Goal: Transaction & Acquisition: Purchase product/service

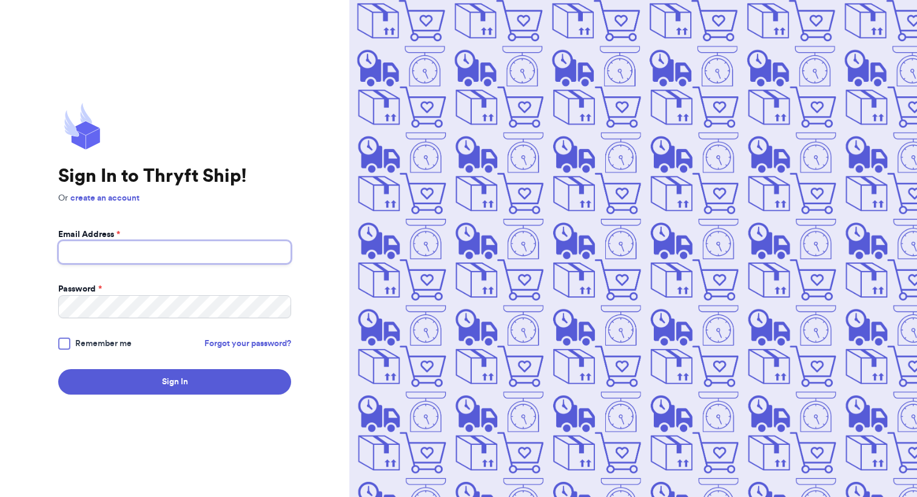
type input "[EMAIL_ADDRESS][DOMAIN_NAME]"
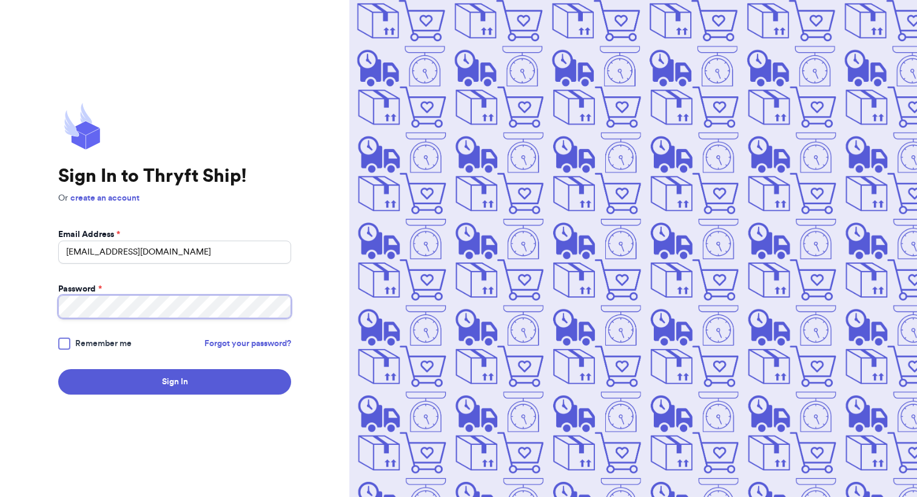
click at [175, 382] on button "Sign In" at bounding box center [174, 381] width 233 height 25
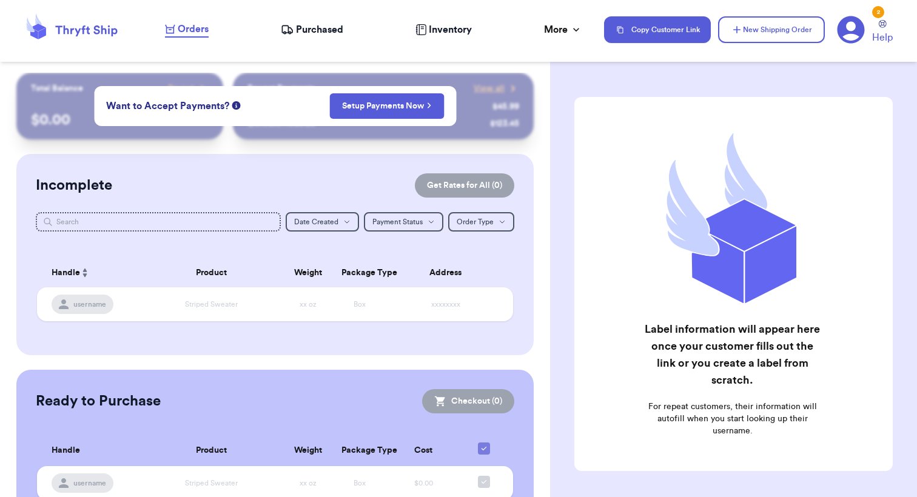
click at [328, 33] on span "Purchased" at bounding box center [319, 29] width 47 height 15
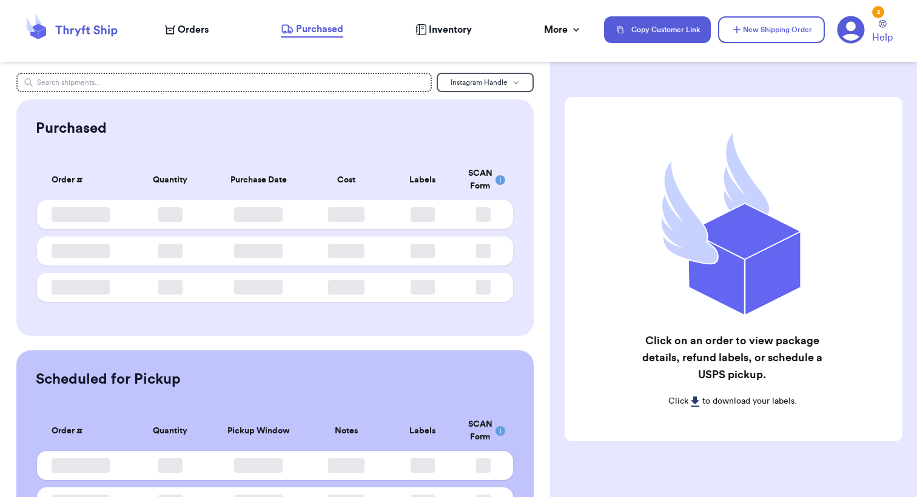
click at [187, 28] on span "Orders" at bounding box center [193, 29] width 31 height 15
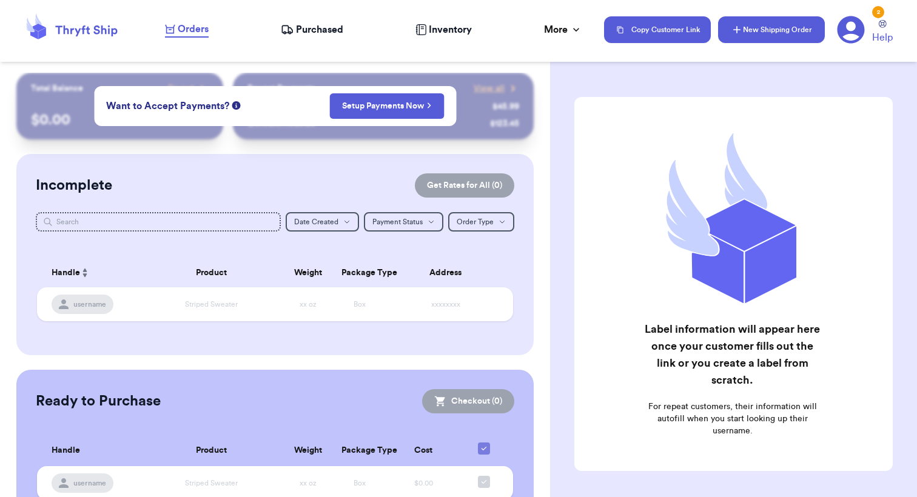
click at [750, 29] on button "New Shipping Order" at bounding box center [771, 29] width 107 height 27
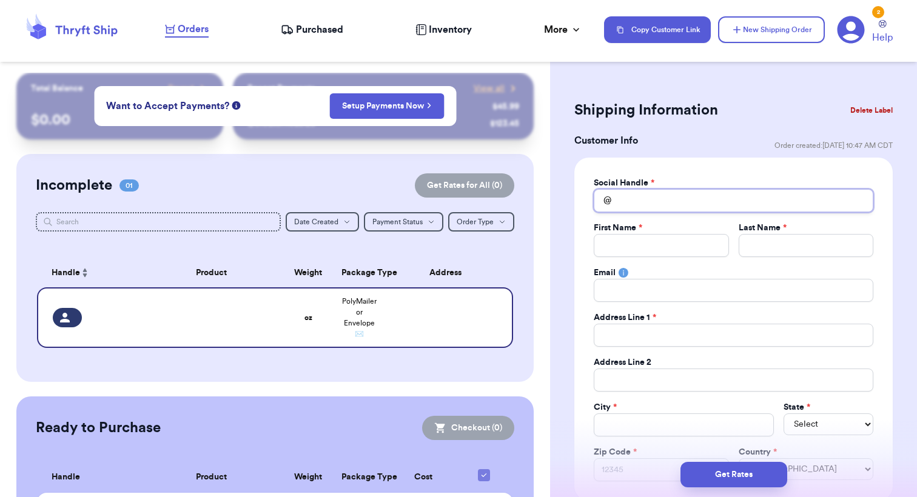
click at [650, 198] on input "Total Amount Paid" at bounding box center [732, 200] width 279 height 23
type input "m"
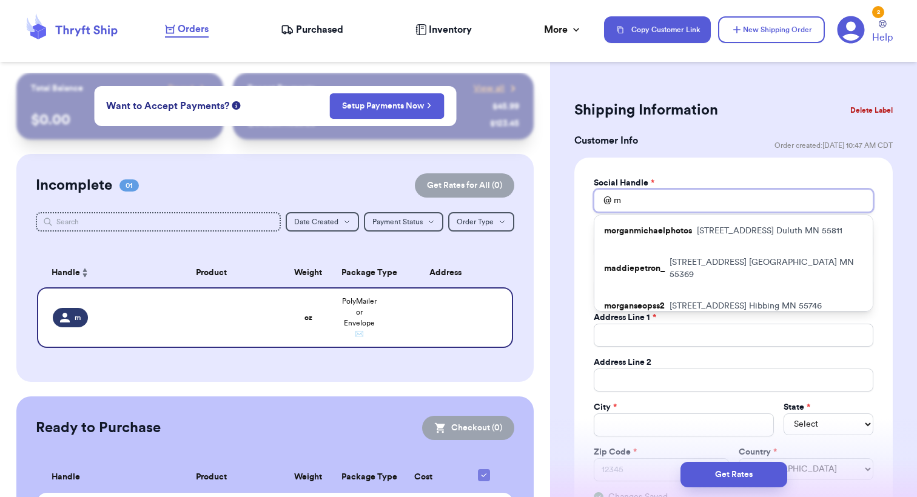
type input "ma"
type input "mac"
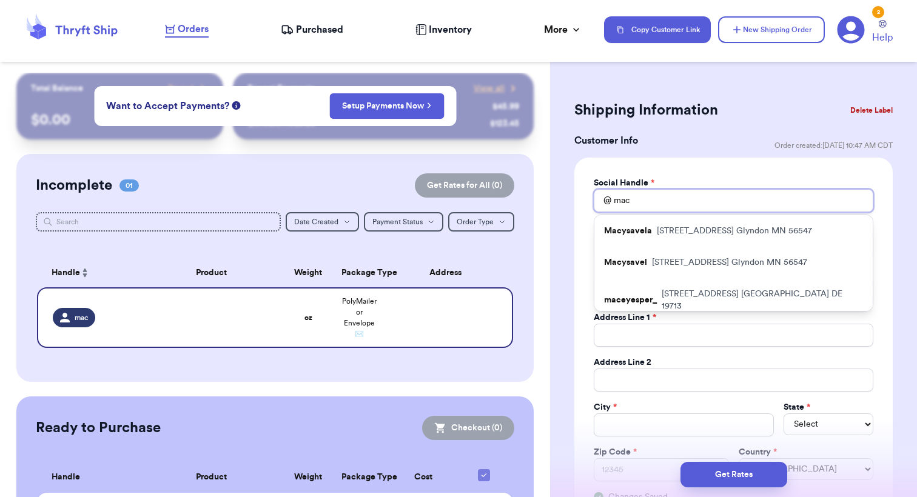
type input "Mac"
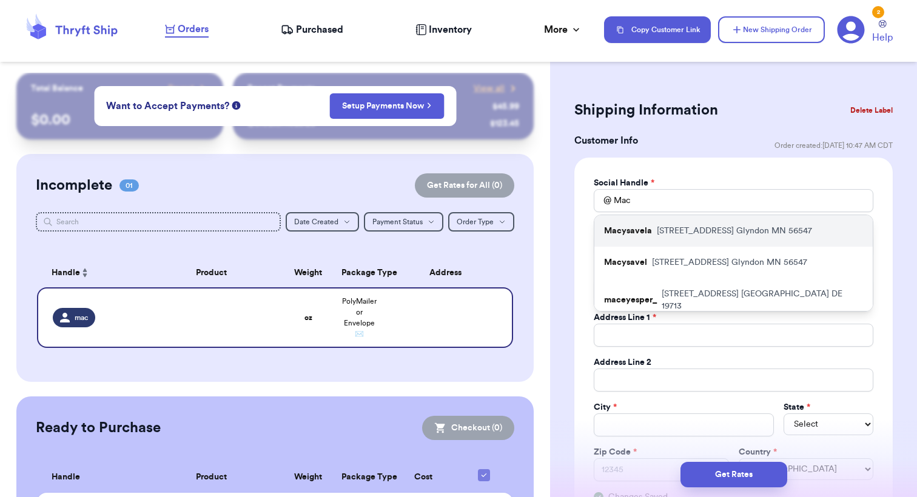
drag, startPoint x: 650, startPoint y: 198, endPoint x: 715, endPoint y: 231, distance: 72.7
click at [715, 231] on p "[STREET_ADDRESS]" at bounding box center [734, 231] width 155 height 12
type input "Macysavela"
type input "Macy"
type input "[PERSON_NAME]"
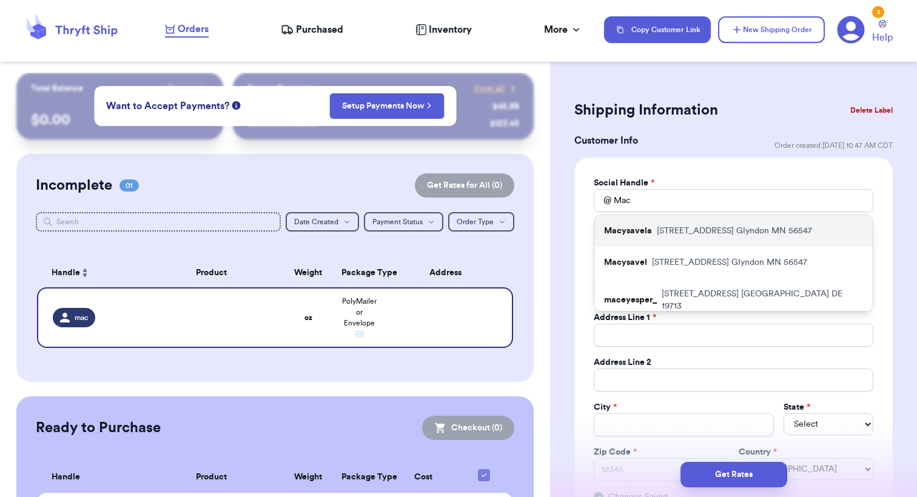
type input "[EMAIL_ADDRESS][DOMAIN_NAME]"
type input "[STREET_ADDRESS]"
type input "Glyndon"
select select "MN"
type input "56547"
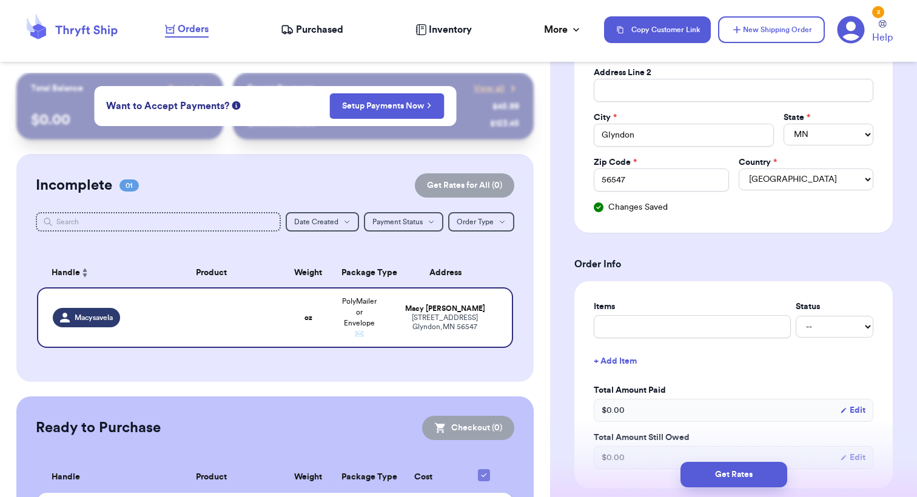
scroll to position [292, 0]
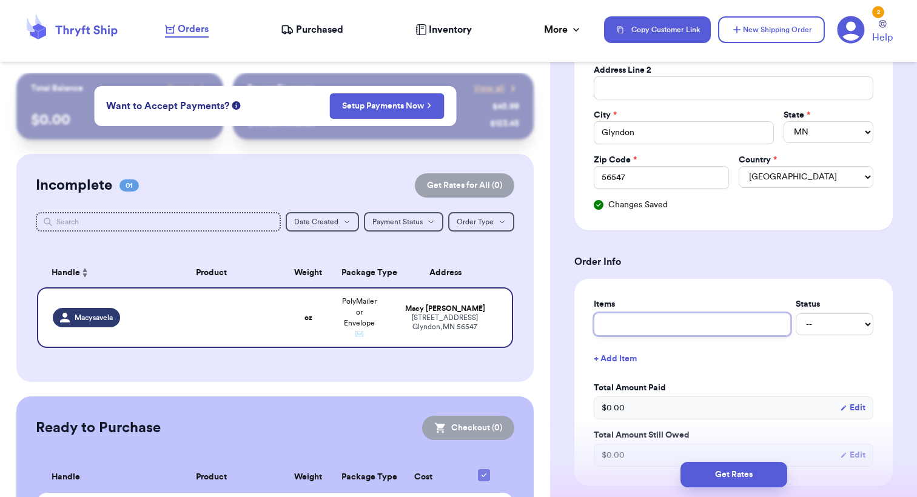
type input "D"
type input "Dr"
type input "Dre"
type input "Drea"
type input "Dream"
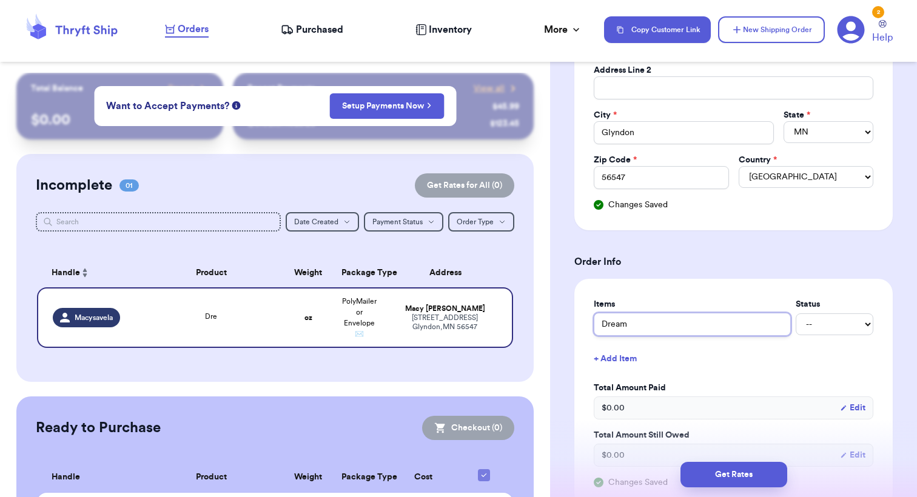
type input "Dreaml"
type input "Dreamla"
type input "Dreamlan"
type input "Dreamland"
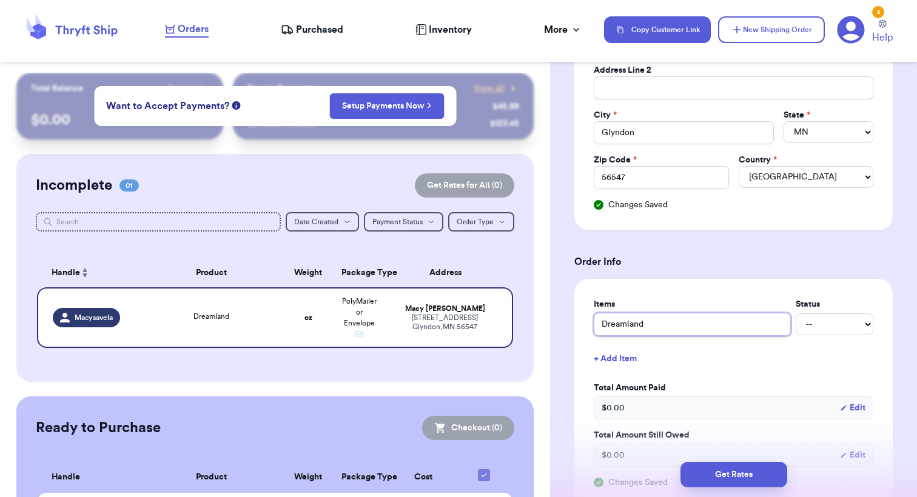
type input "Dreamland S"
type input "Dreamland Sl"
type input "Dreamland Sle"
type input "Dreamland Slee"
type input "Dreamland Sleep"
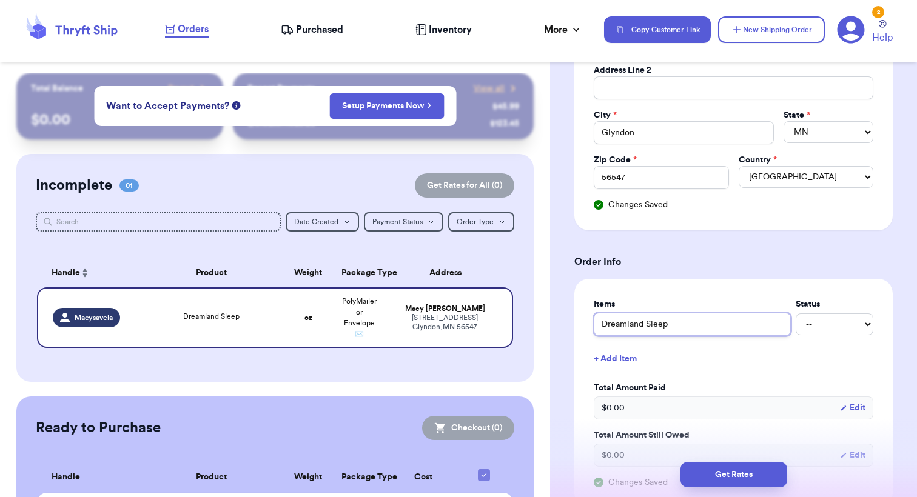
type input "Dreamland Sleeps"
type input "Dreamland Sleepsa"
type input "Dreamland Sleepsac"
type input "Dreamland Sleepsack"
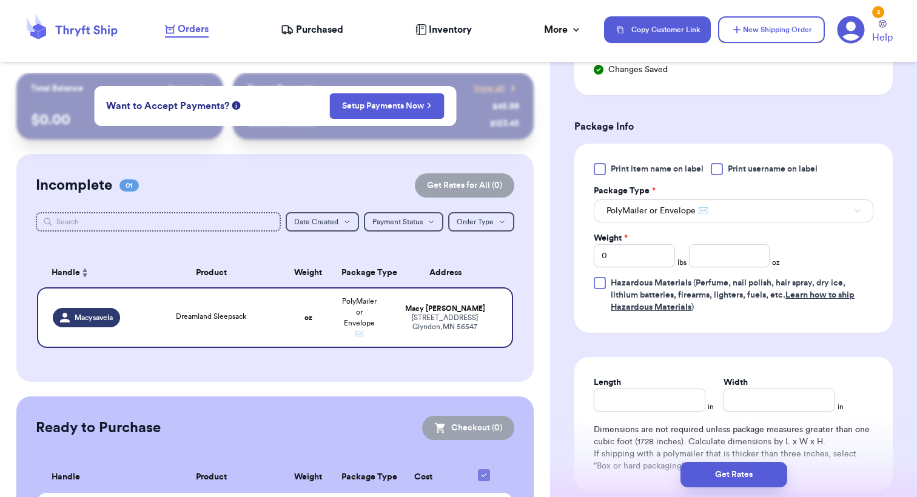
scroll to position [650, 0]
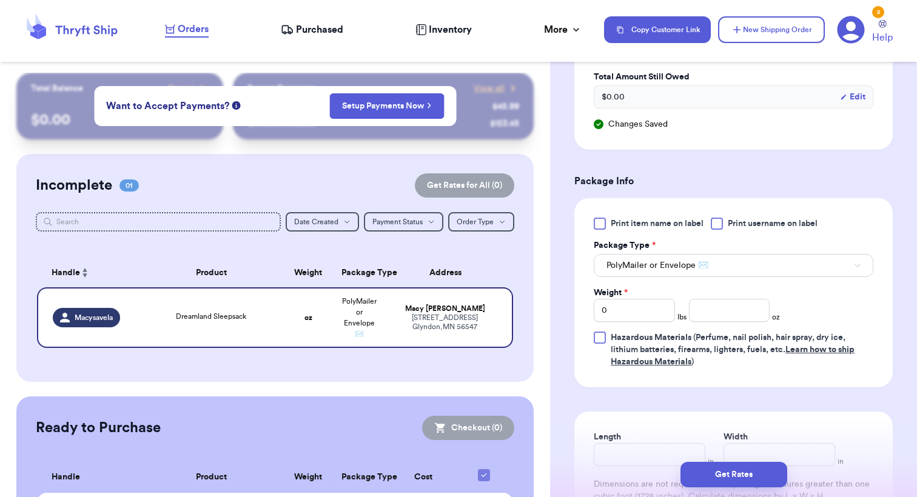
type input "Dreamland Sleepsack"
click at [667, 306] on input "0" at bounding box center [633, 310] width 81 height 23
type input "1"
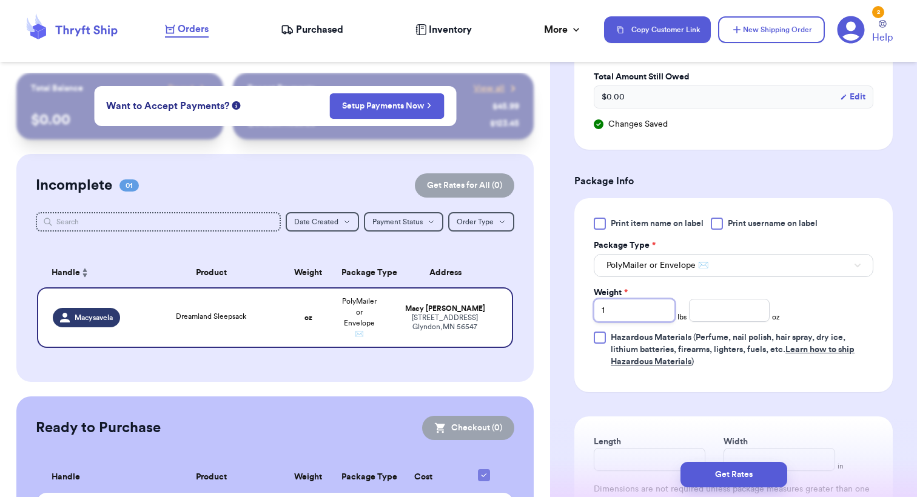
type input "1"
click at [706, 313] on input "number" at bounding box center [729, 310] width 81 height 23
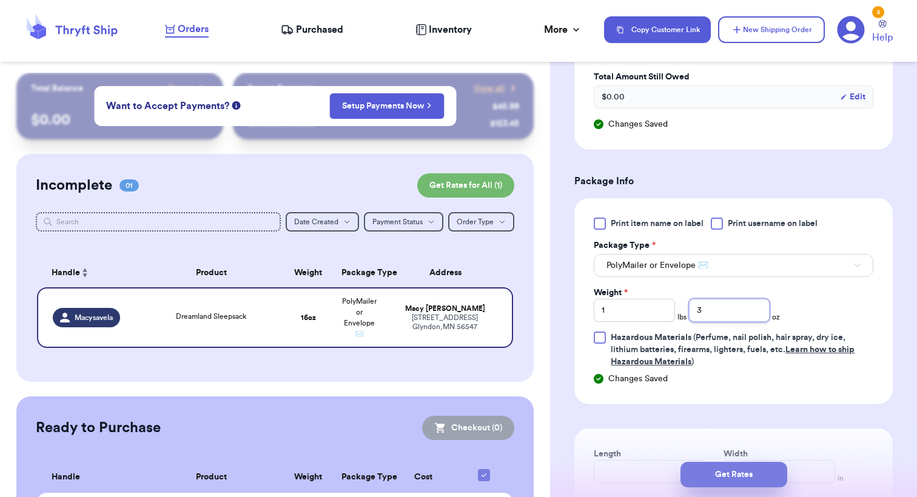
type input "3"
click at [709, 473] on button "Get Rates" at bounding box center [733, 474] width 107 height 25
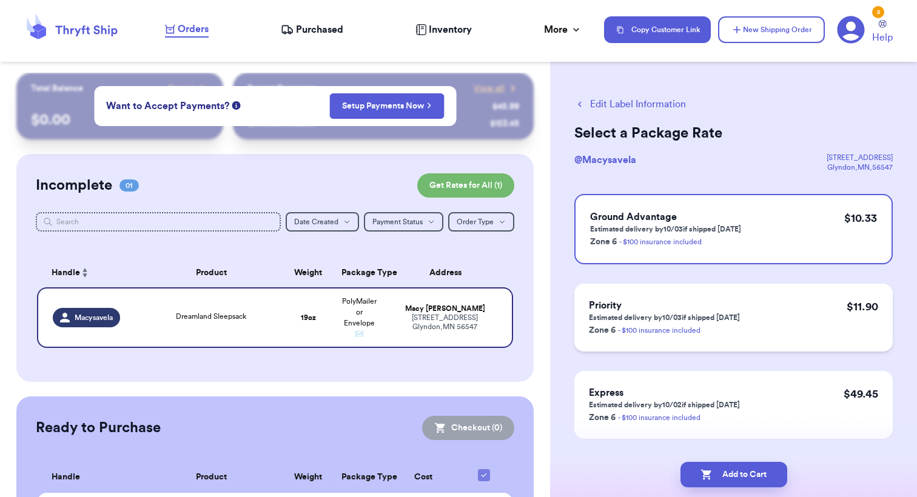
scroll to position [0, 0]
click at [724, 470] on button "Add to Cart" at bounding box center [733, 474] width 107 height 25
checkbox input "true"
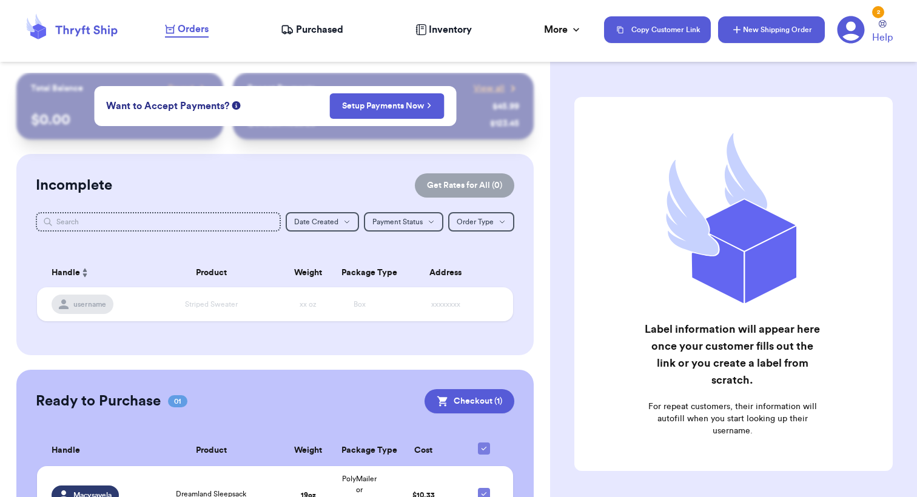
click at [748, 31] on button "New Shipping Order" at bounding box center [771, 29] width 107 height 27
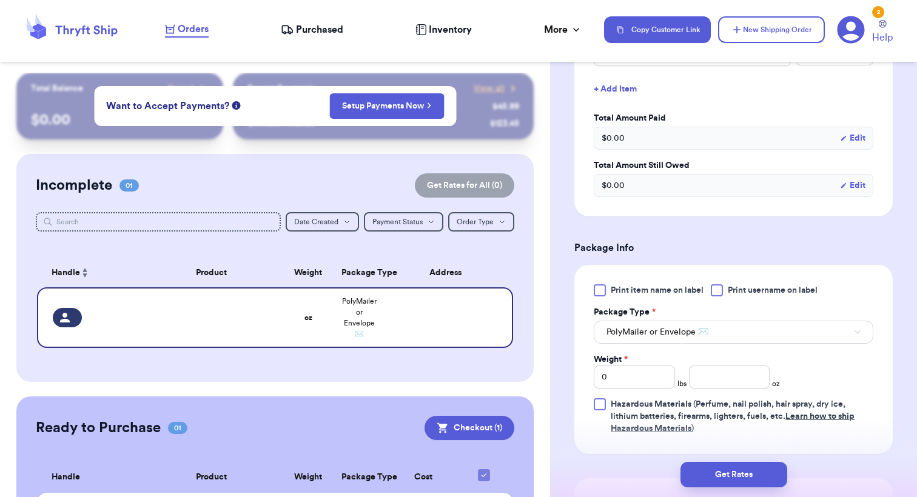
scroll to position [542, 0]
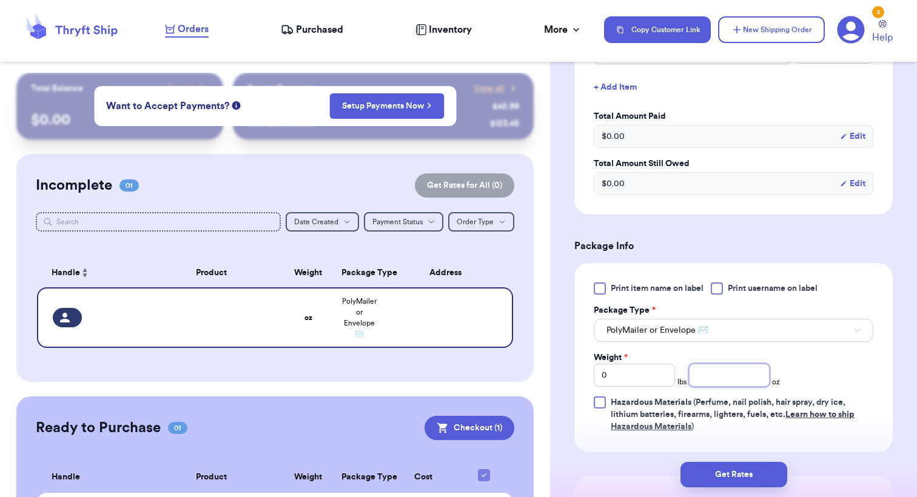
click at [721, 380] on input "number" at bounding box center [729, 375] width 81 height 23
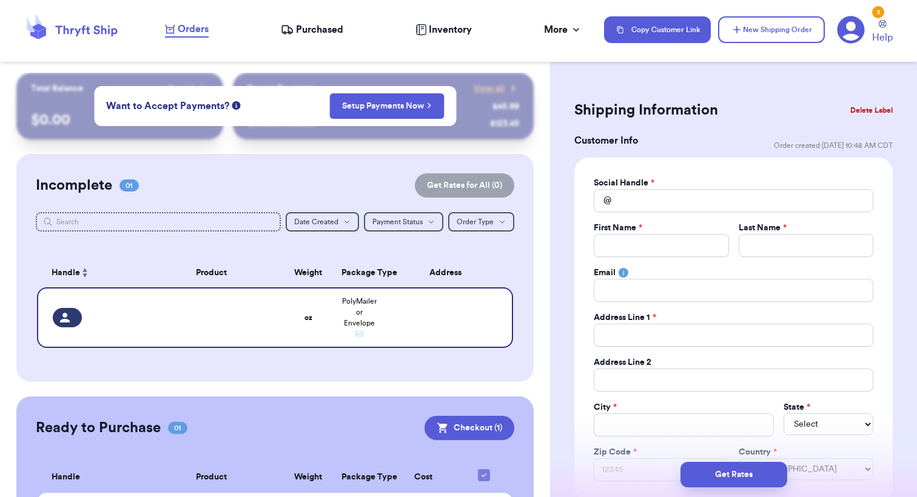
scroll to position [0, 0]
type input "15"
click at [681, 205] on input "Total Amount Paid" at bounding box center [732, 200] width 279 height 23
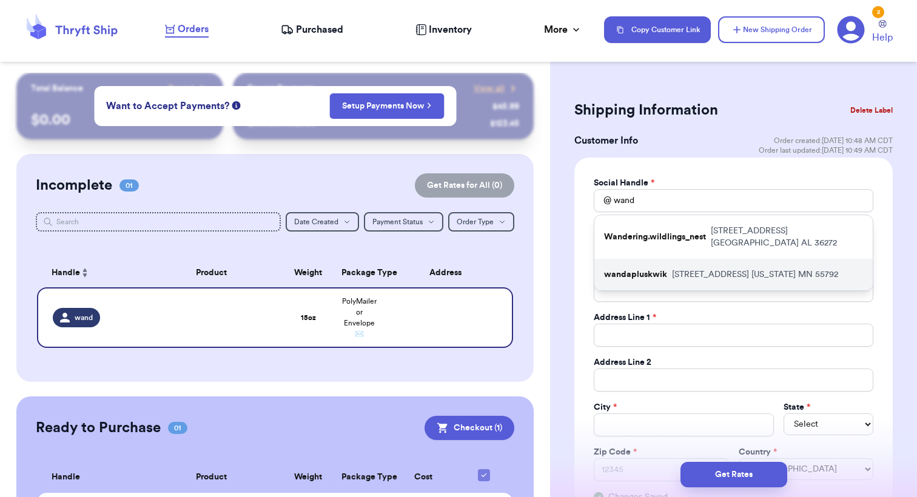
click at [740, 265] on div "wandapluskwik [STREET_ADDRESS][US_STATE]" at bounding box center [733, 275] width 278 height 32
type input "wandapluskwik"
type input "[PERSON_NAME]"
type input "Pluskwik"
type input "[EMAIL_ADDRESS][DOMAIN_NAME]"
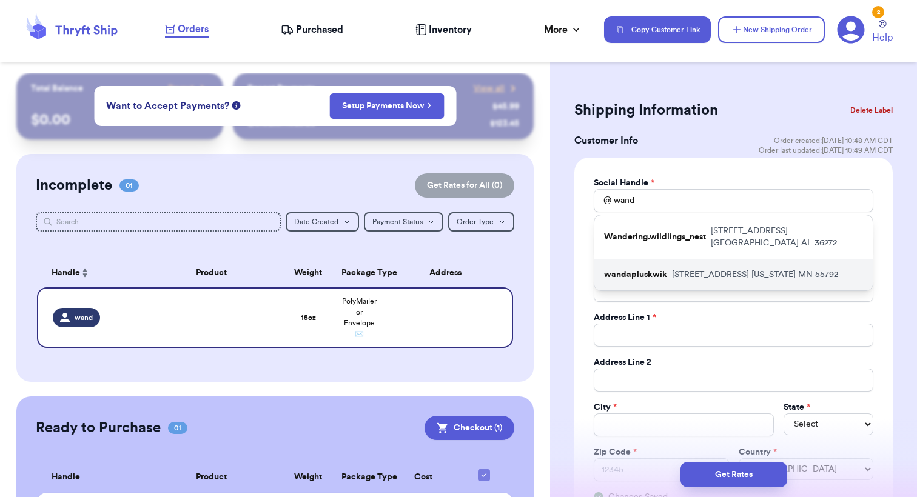
type input "[STREET_ADDRESS]"
type input "[US_STATE]"
select select "MN"
type input "55792"
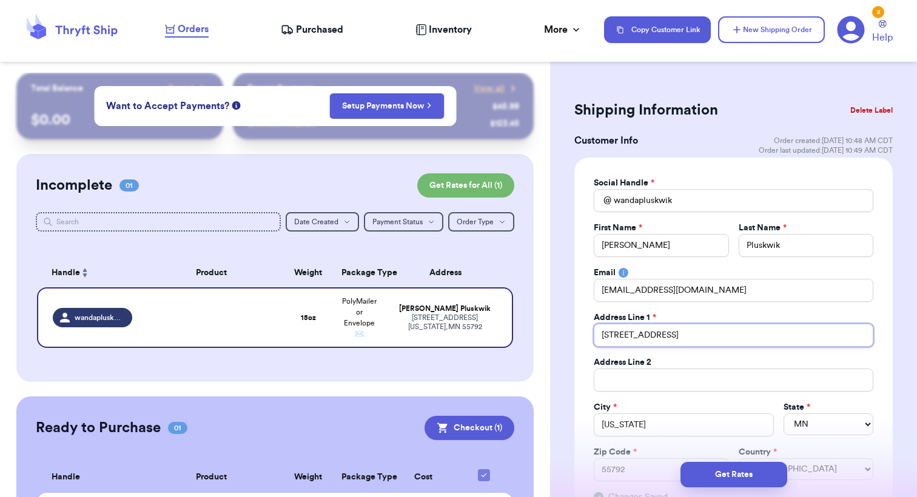
drag, startPoint x: 684, startPoint y: 334, endPoint x: 567, endPoint y: 327, distance: 117.2
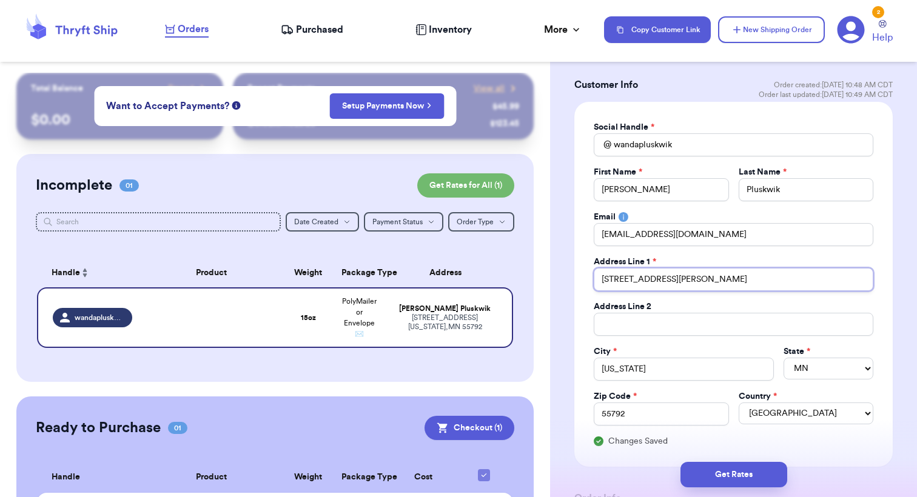
scroll to position [98, 0]
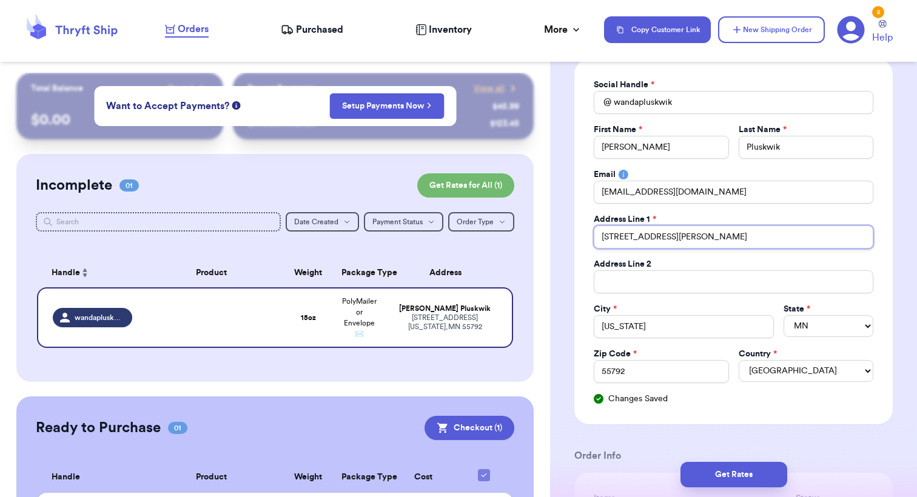
type input "[STREET_ADDRESS][PERSON_NAME]"
drag, startPoint x: 650, startPoint y: 322, endPoint x: 597, endPoint y: 322, distance: 53.3
type input "[PERSON_NAME]"
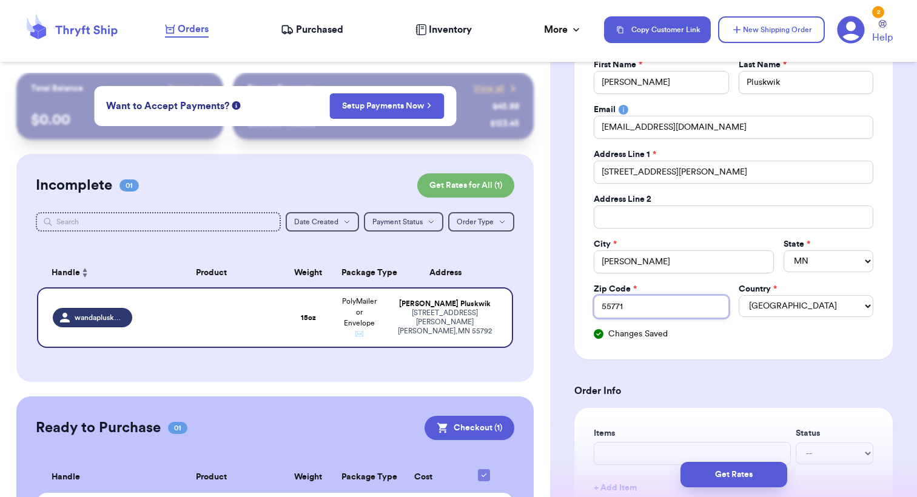
scroll to position [167, 0]
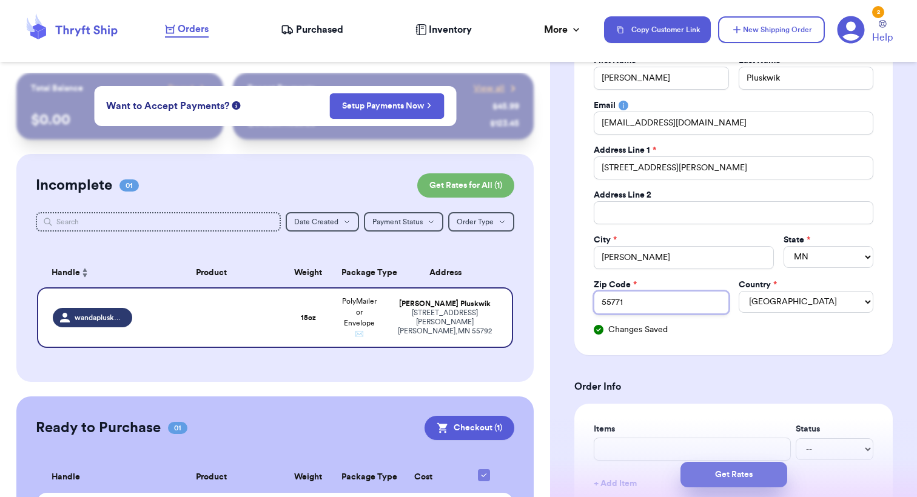
type input "55771"
click at [740, 481] on button "Get Rates" at bounding box center [733, 474] width 107 height 25
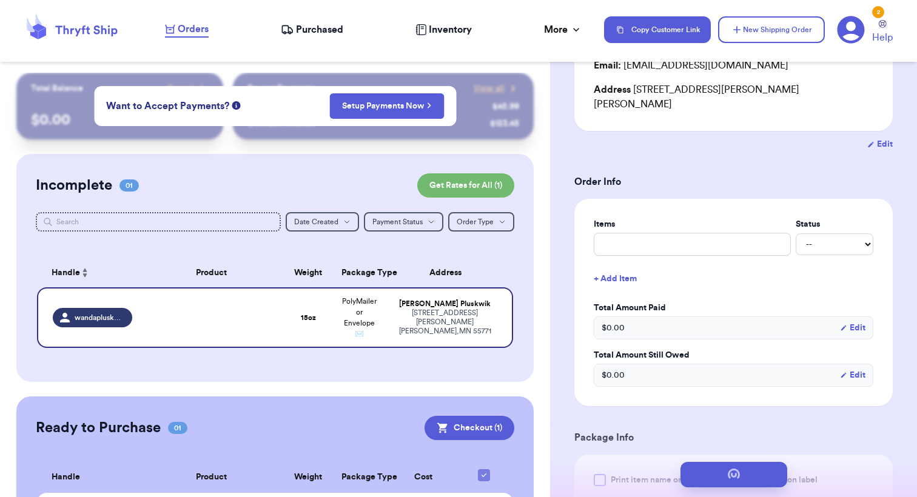
scroll to position [0, 0]
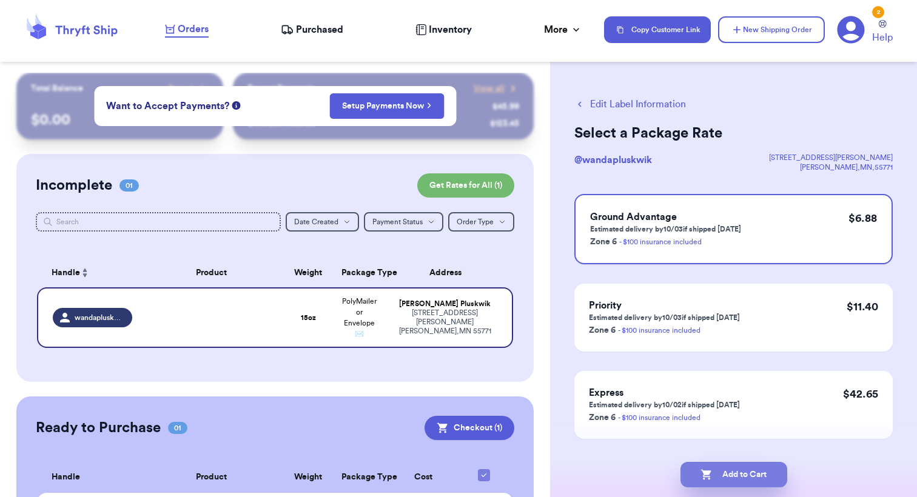
click at [730, 470] on button "Add to Cart" at bounding box center [733, 474] width 107 height 25
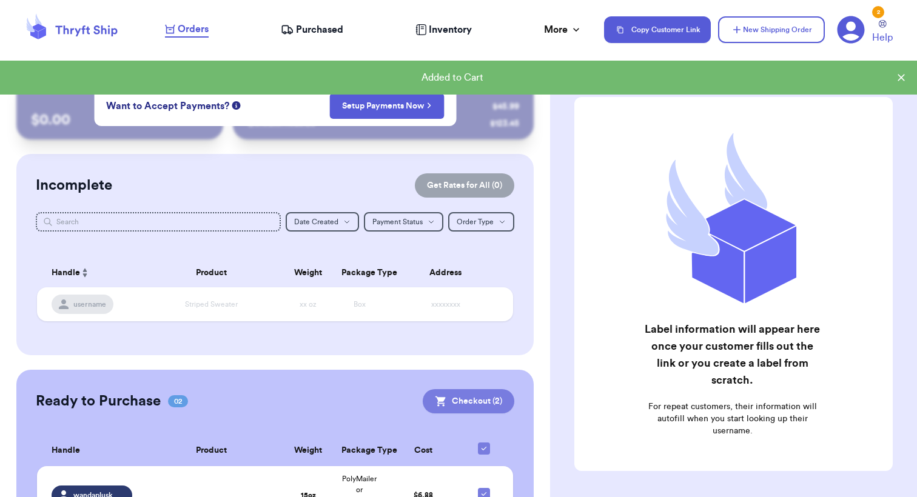
click at [484, 408] on button "Checkout ( 2 )" at bounding box center [469, 401] width 92 height 24
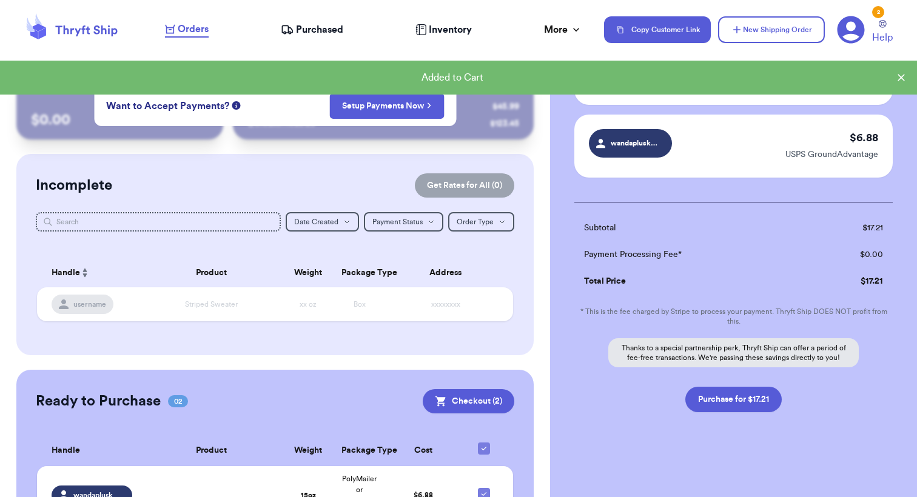
scroll to position [120, 0]
click at [732, 404] on button "Purchase for $17.21" at bounding box center [733, 399] width 96 height 25
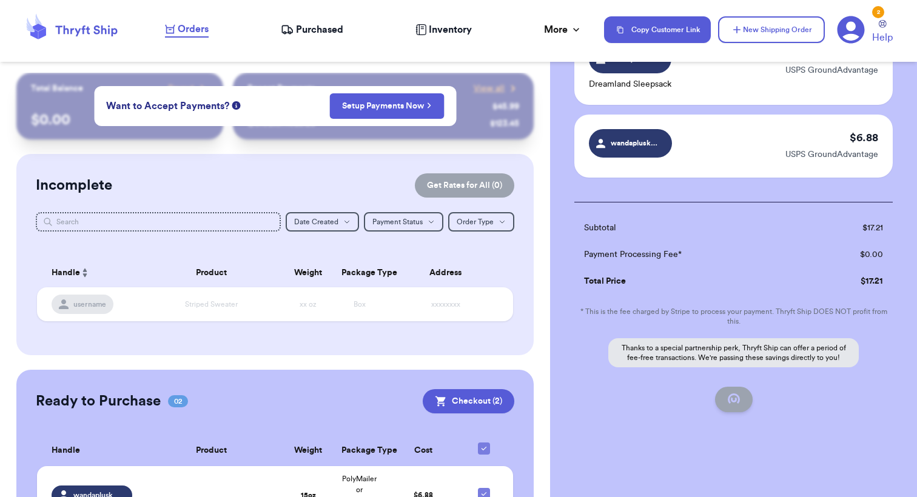
checkbox input "false"
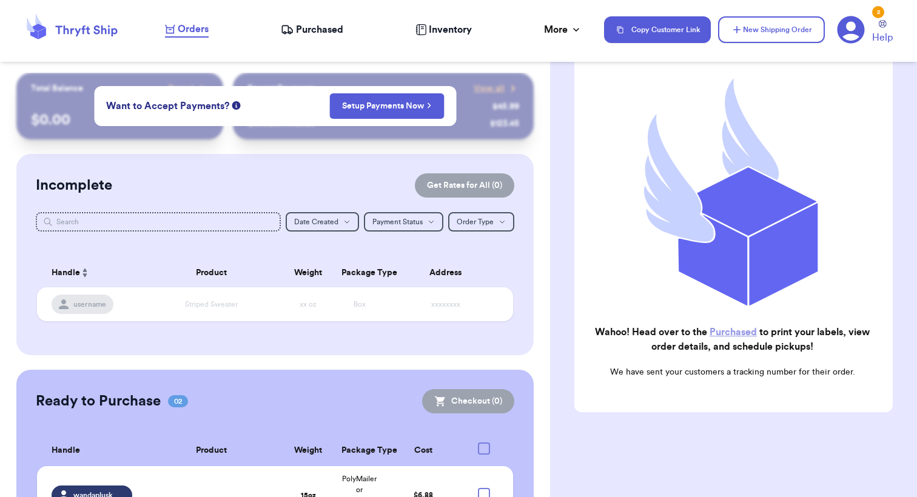
checkbox input "true"
click at [336, 30] on span "Purchased" at bounding box center [319, 29] width 47 height 15
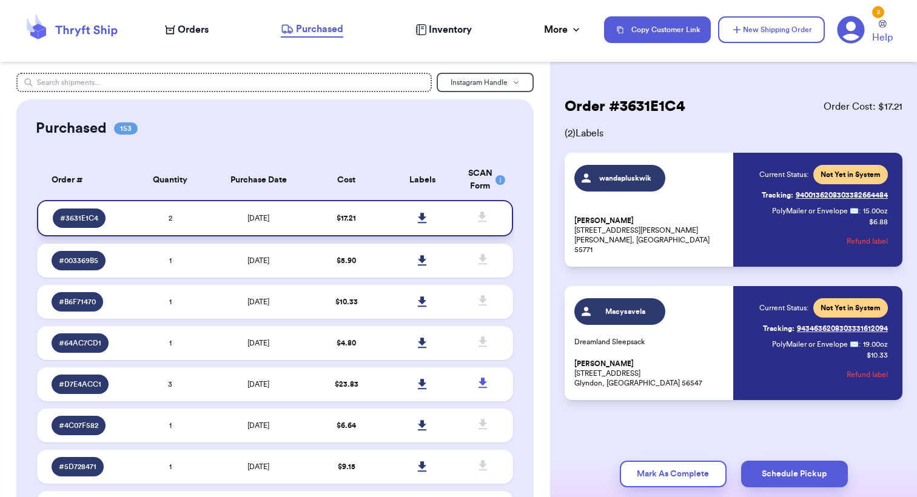
click at [421, 223] on icon at bounding box center [422, 218] width 8 height 10
